Goal: Information Seeking & Learning: Find specific page/section

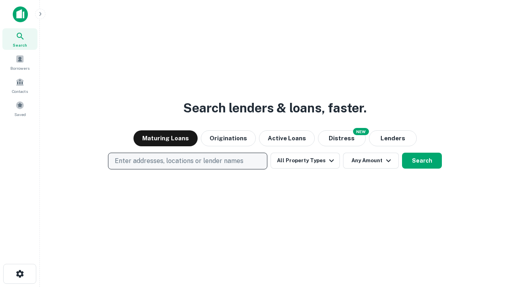
click at [187, 161] on p "Enter addresses, locations or lender names" at bounding box center [179, 161] width 129 height 10
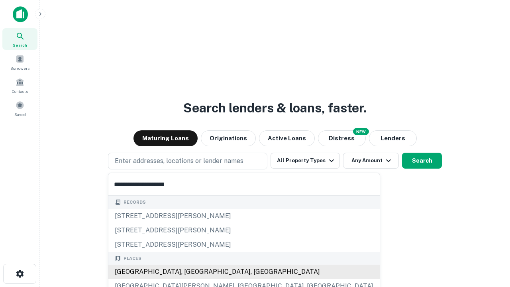
click at [190, 272] on div "[GEOGRAPHIC_DATA], [GEOGRAPHIC_DATA], [GEOGRAPHIC_DATA]" at bounding box center [243, 271] width 271 height 14
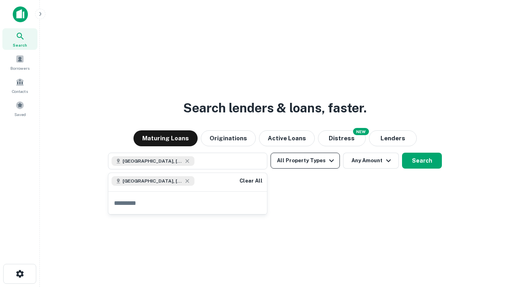
click at [305, 161] on button "All Property Types" at bounding box center [304, 161] width 69 height 16
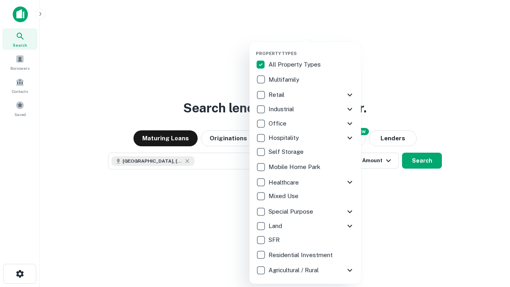
click at [311, 48] on button "button" at bounding box center [312, 48] width 112 height 0
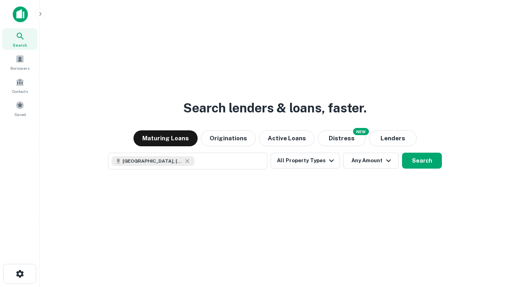
scroll to position [13, 0]
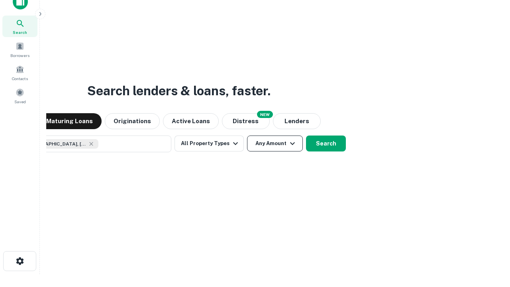
click at [247, 135] on button "Any Amount" at bounding box center [275, 143] width 56 height 16
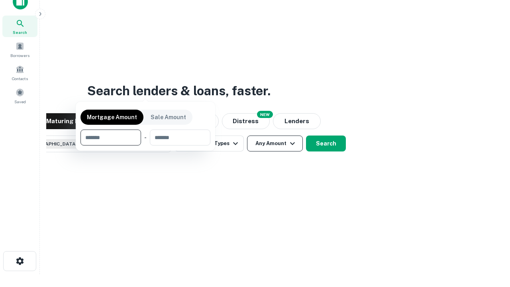
scroll to position [57, 225]
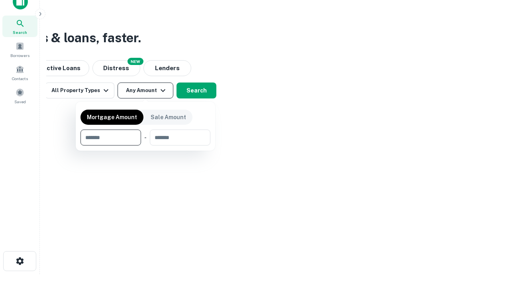
type input "*******"
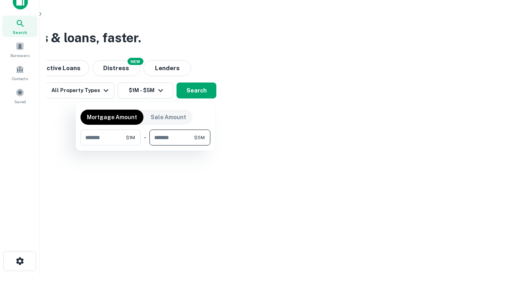
type input "*******"
click at [145, 145] on button "button" at bounding box center [145, 145] width 130 height 0
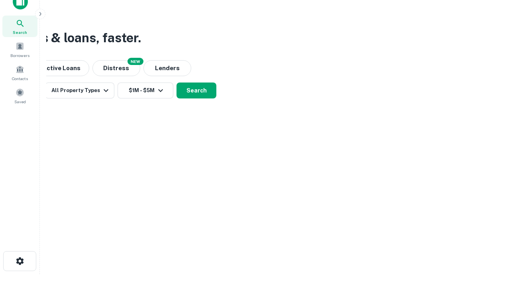
scroll to position [13, 0]
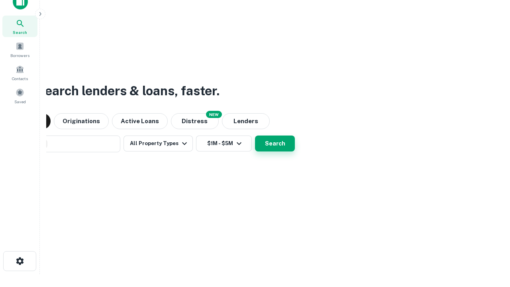
click at [255, 135] on button "Search" at bounding box center [275, 143] width 40 height 16
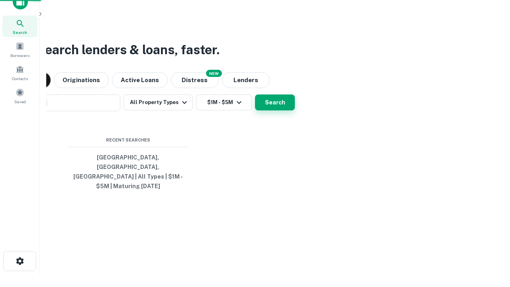
scroll to position [26, 225]
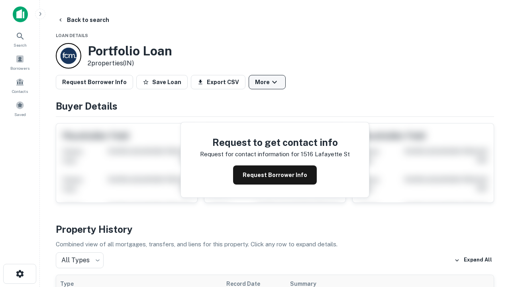
click at [267, 82] on button "More" at bounding box center [267, 82] width 37 height 14
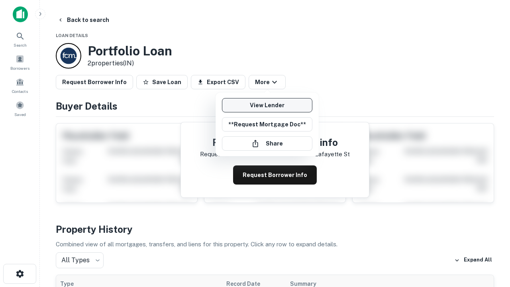
click at [267, 105] on link "View Lender" at bounding box center [267, 105] width 90 height 14
